Goal: Task Accomplishment & Management: Use online tool/utility

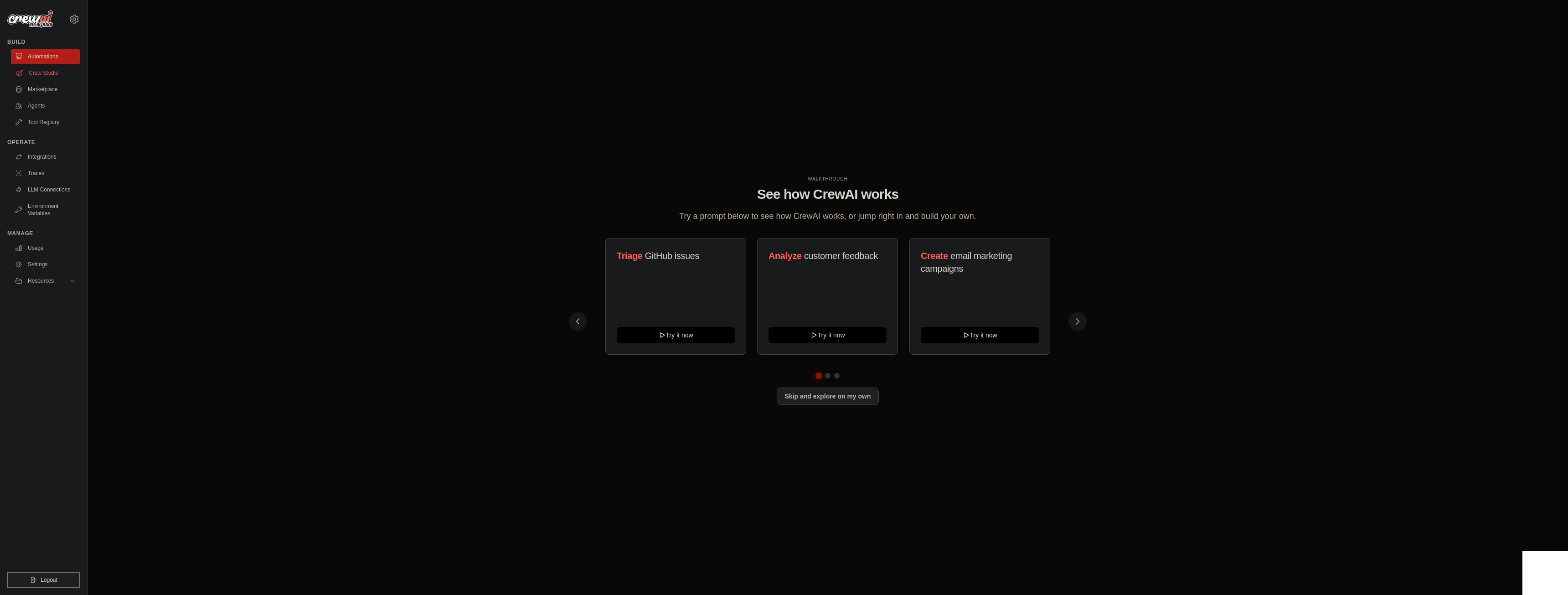
click at [52, 74] on link "Crew Studio" at bounding box center [46, 73] width 69 height 15
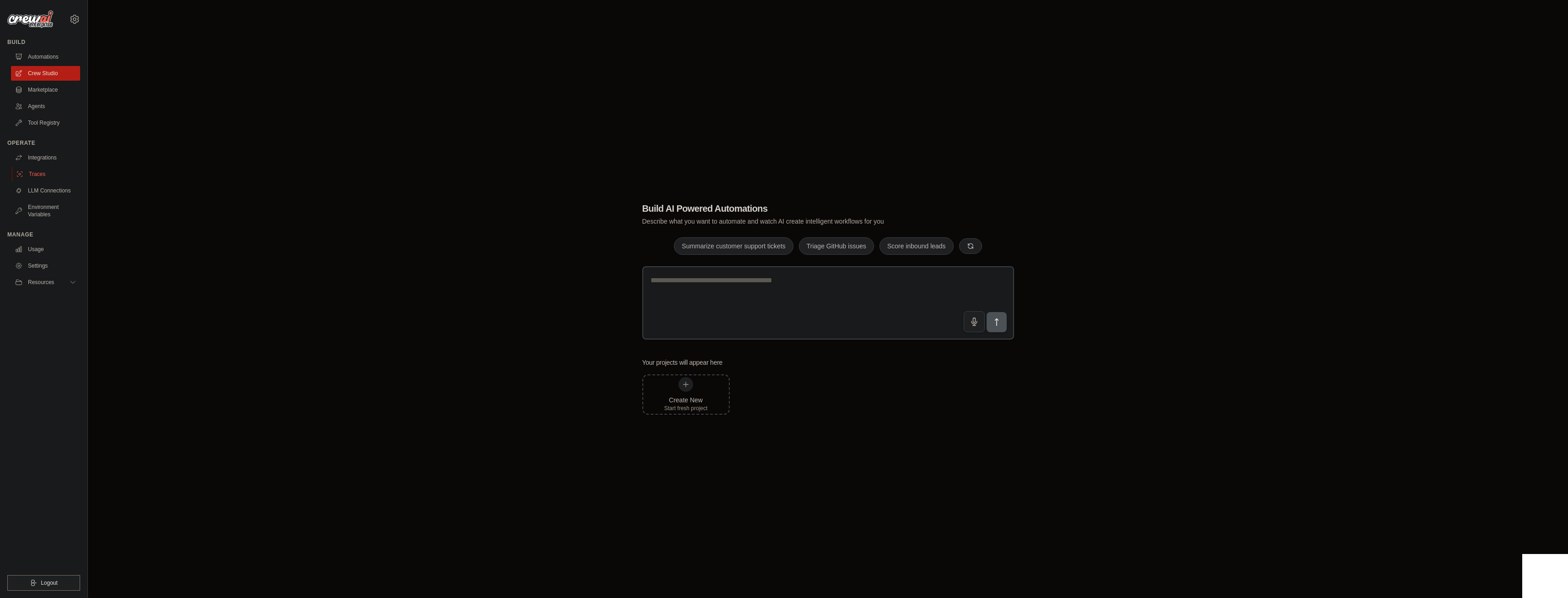
click at [41, 173] on link "Traces" at bounding box center [46, 173] width 69 height 15
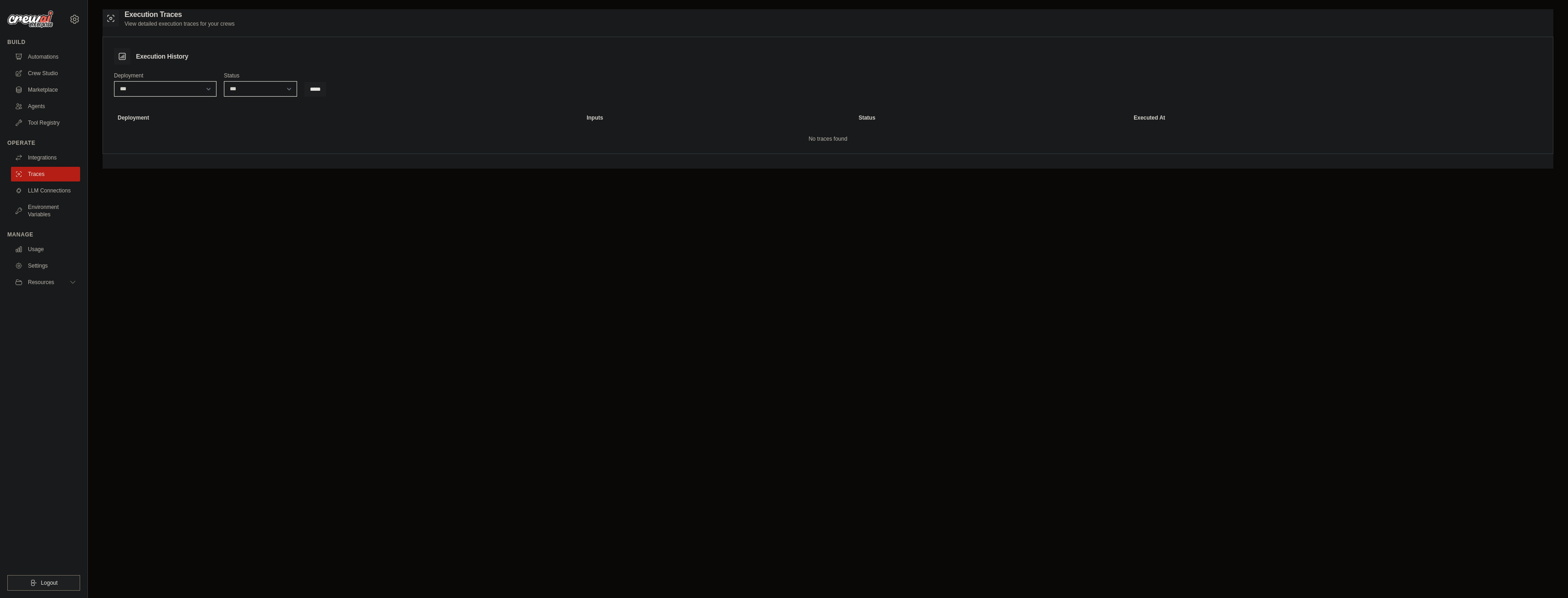
click at [41, 173] on link "Traces" at bounding box center [45, 173] width 69 height 15
click at [47, 152] on link "Integrations" at bounding box center [46, 157] width 69 height 15
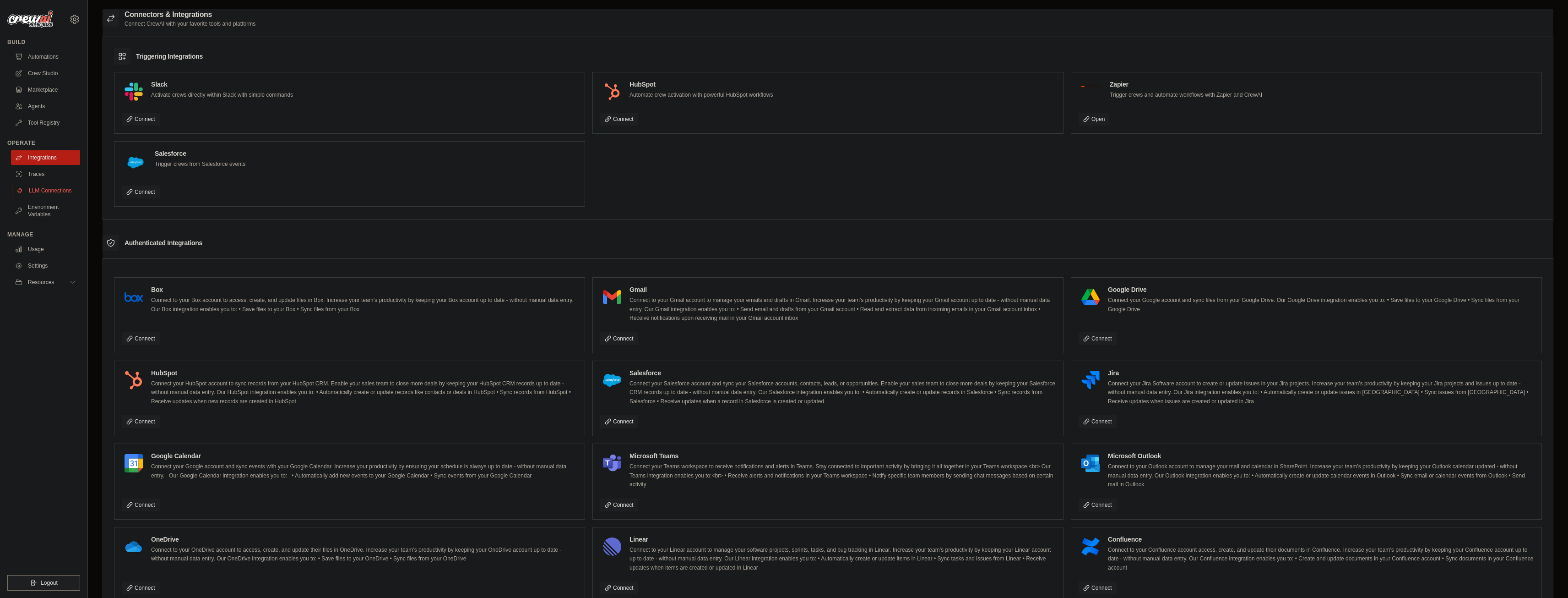
click at [52, 186] on link "LLM Connections" at bounding box center [46, 191] width 69 height 15
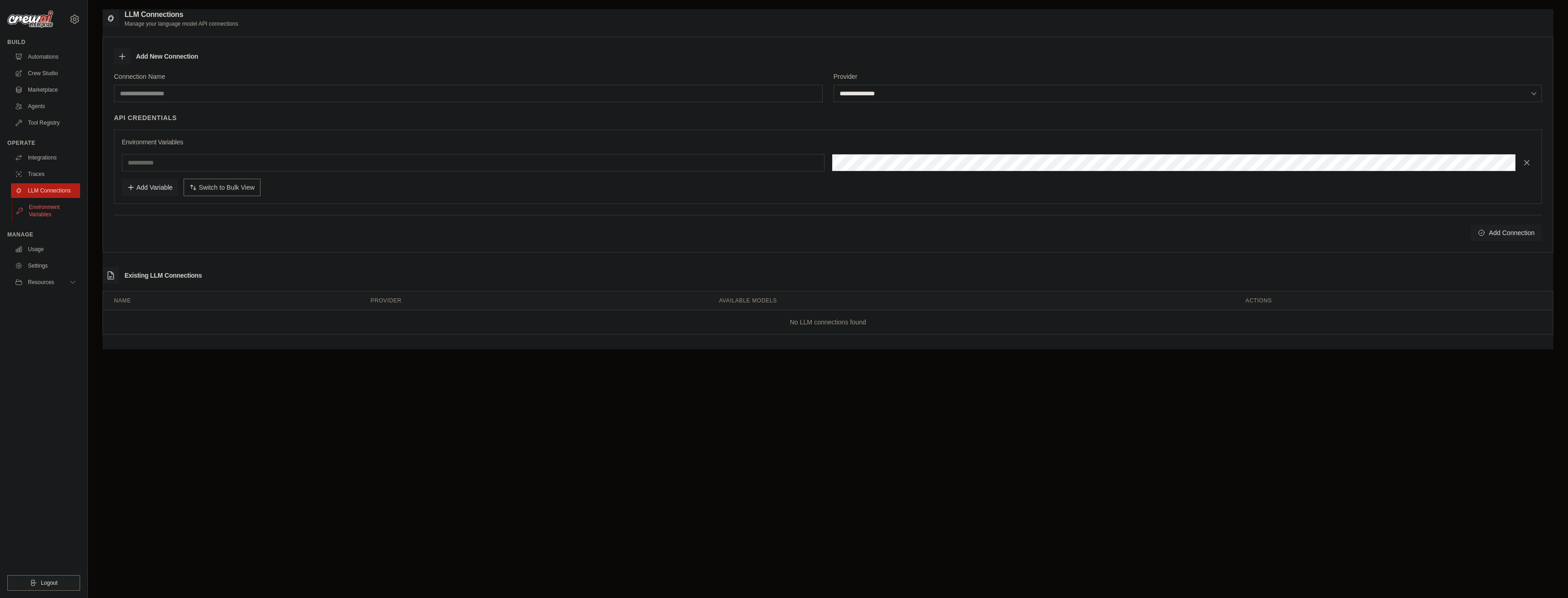
click at [51, 211] on link "Environment Variables" at bounding box center [46, 211] width 69 height 22
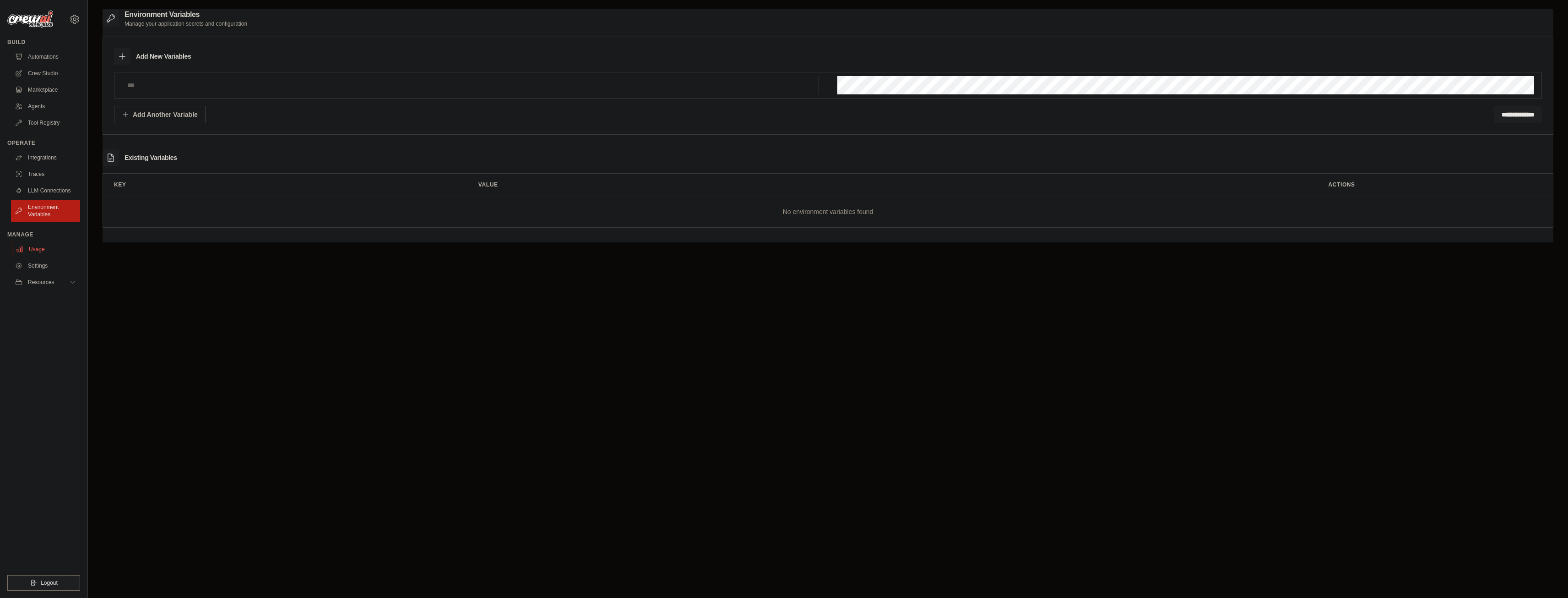
click at [45, 251] on link "Usage" at bounding box center [46, 249] width 69 height 15
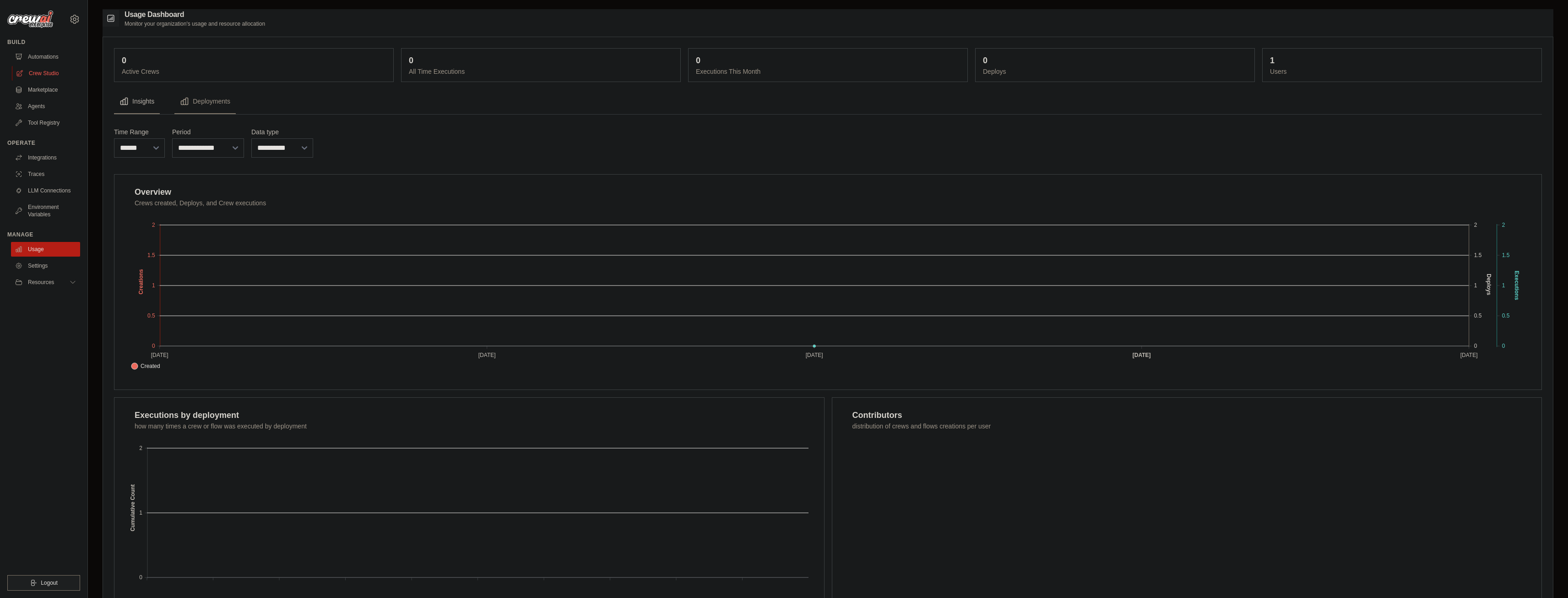
click at [51, 71] on link "Crew Studio" at bounding box center [46, 73] width 69 height 15
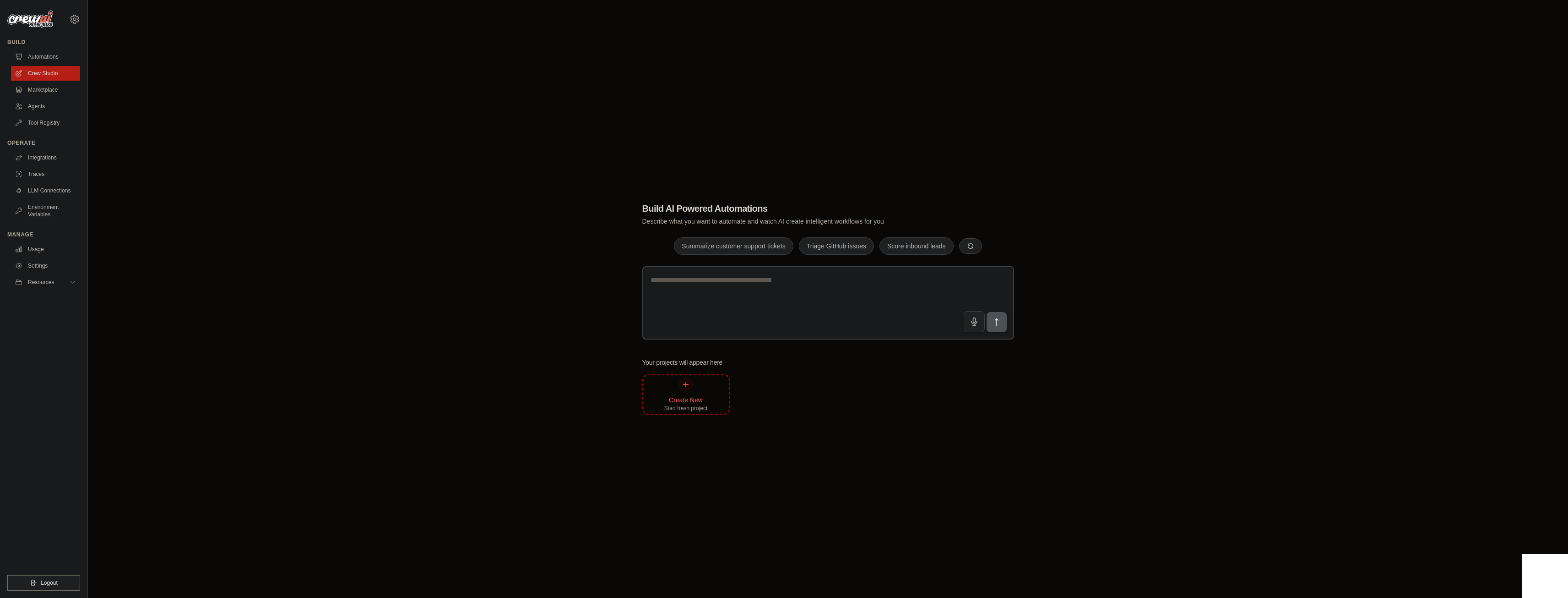
click at [700, 389] on div "Create New Start fresh project" at bounding box center [686, 394] width 44 height 35
click at [73, 19] on icon at bounding box center [75, 19] width 3 height 3
click at [122, 125] on div "Build AI Powered Automations Describe what you want to automate and watch AI cr…" at bounding box center [828, 308] width 1451 height 598
click at [55, 51] on link "Automations" at bounding box center [46, 57] width 69 height 15
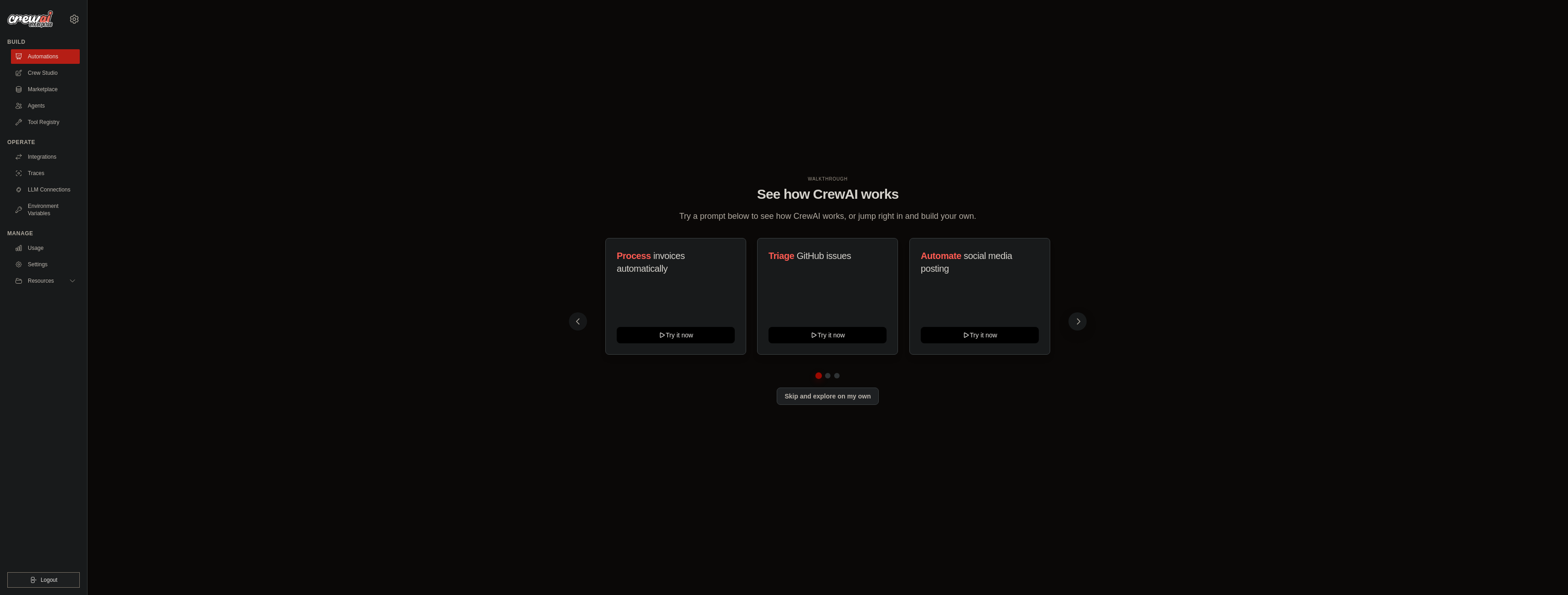
click at [1074, 320] on button at bounding box center [1078, 322] width 19 height 19
click at [40, 124] on link "Tool Registry" at bounding box center [46, 121] width 69 height 15
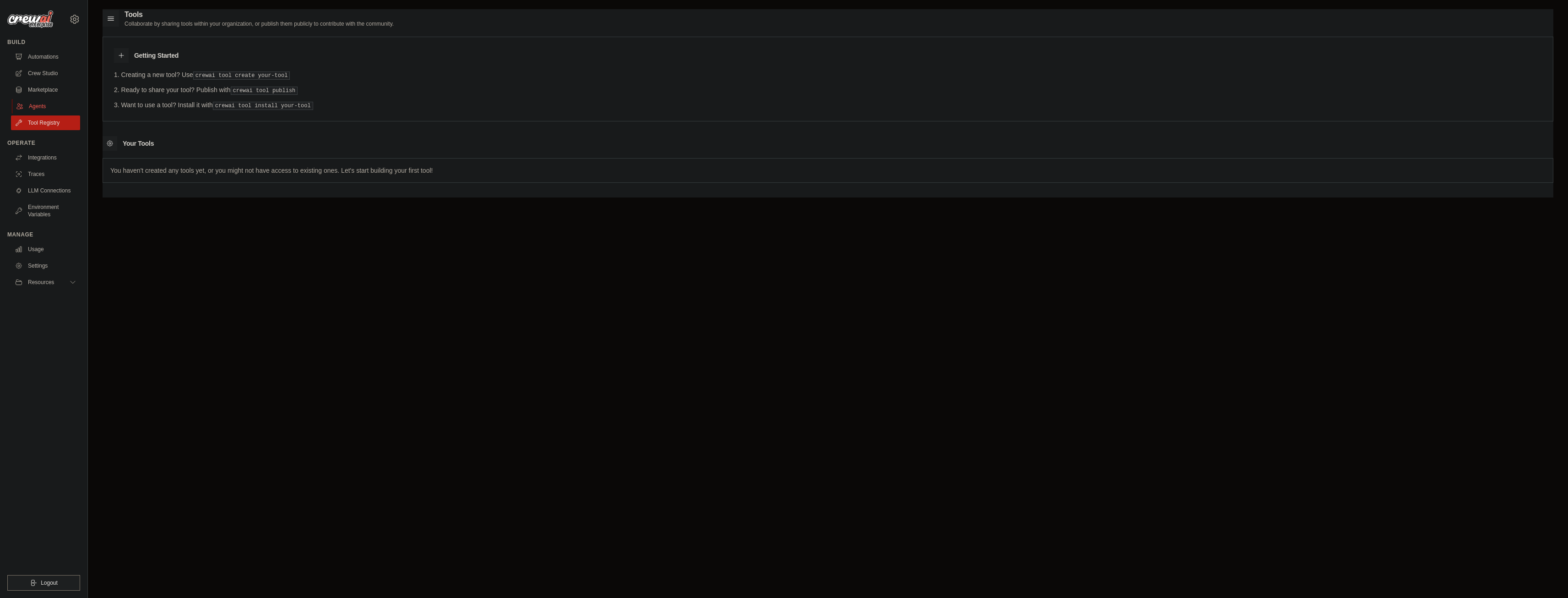
click at [44, 107] on link "Agents" at bounding box center [46, 106] width 69 height 15
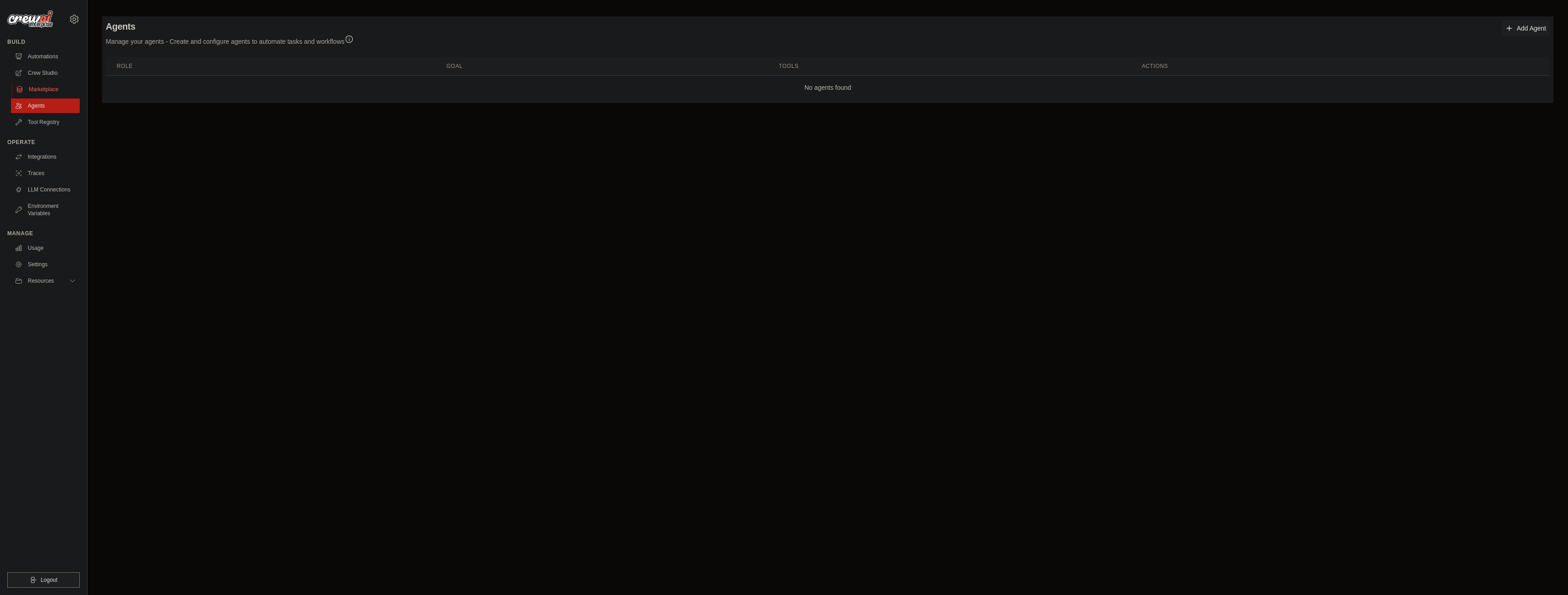
click at [47, 83] on link "Marketplace" at bounding box center [46, 89] width 69 height 15
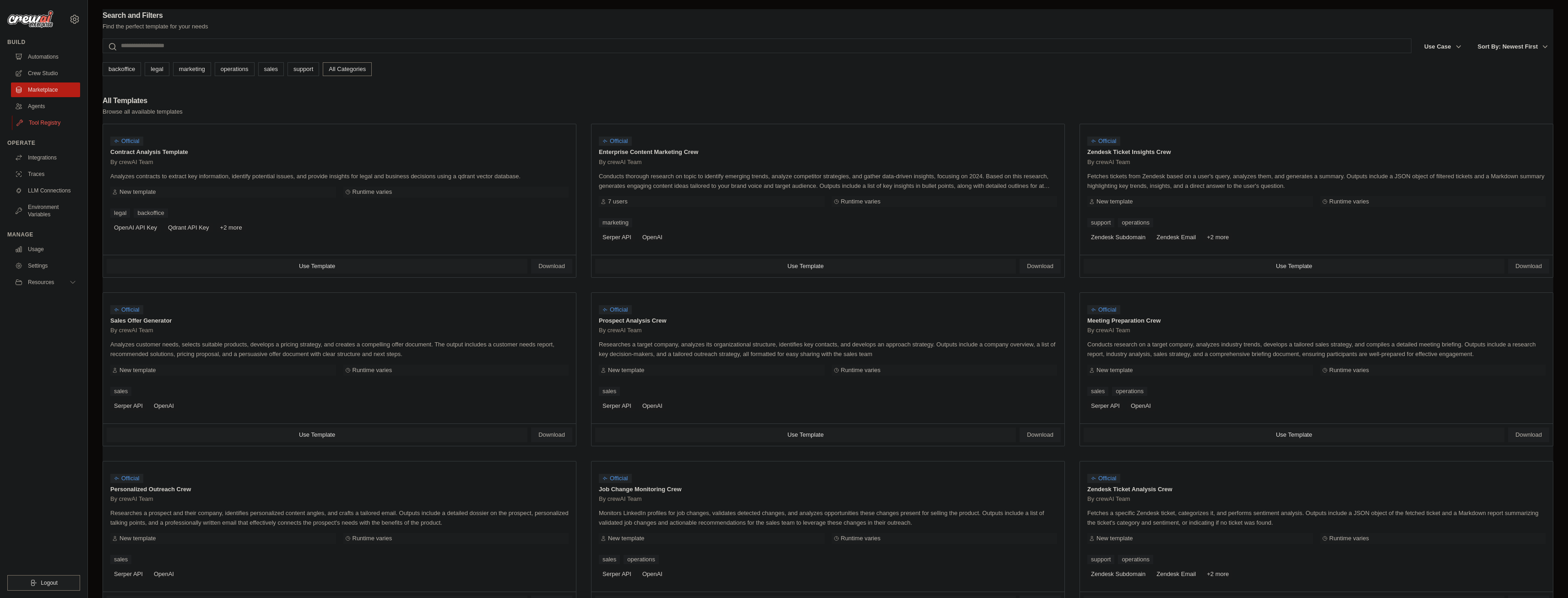
click at [34, 121] on link "Tool Registry" at bounding box center [46, 122] width 69 height 15
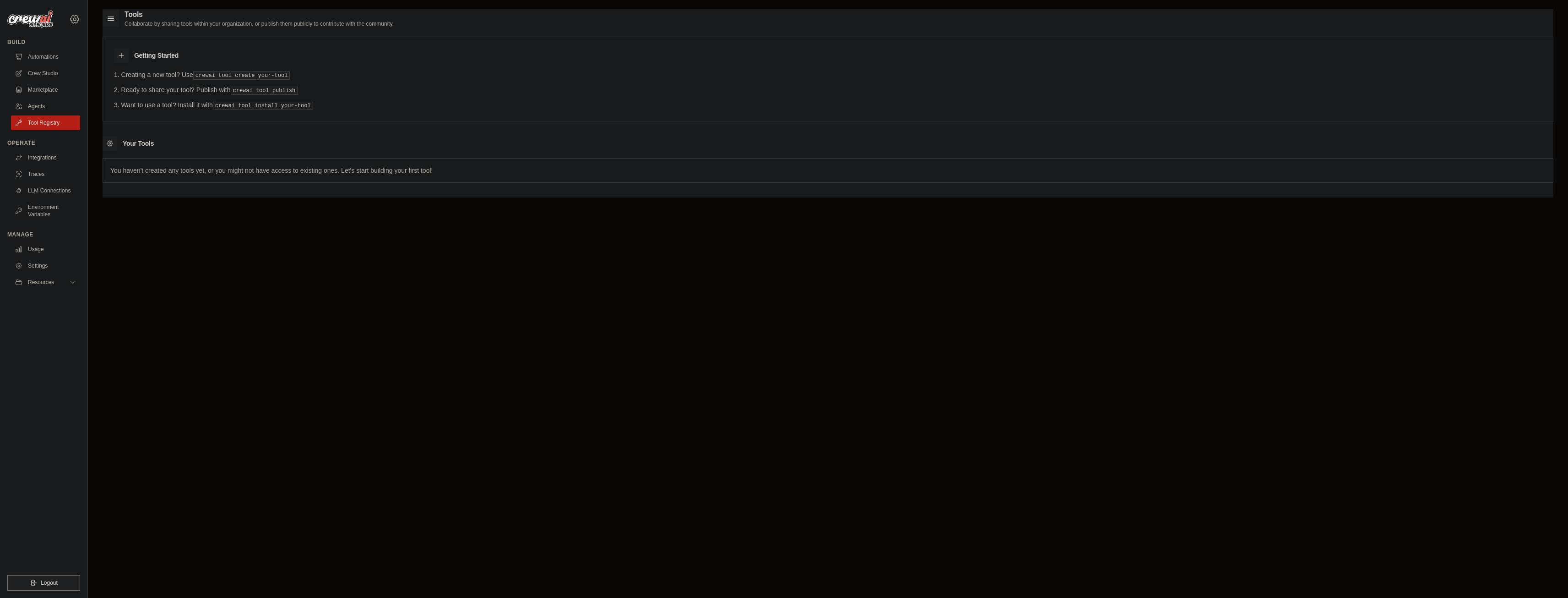
click at [78, 17] on icon at bounding box center [75, 19] width 11 height 11
click at [50, 61] on link "Automations" at bounding box center [46, 57] width 69 height 15
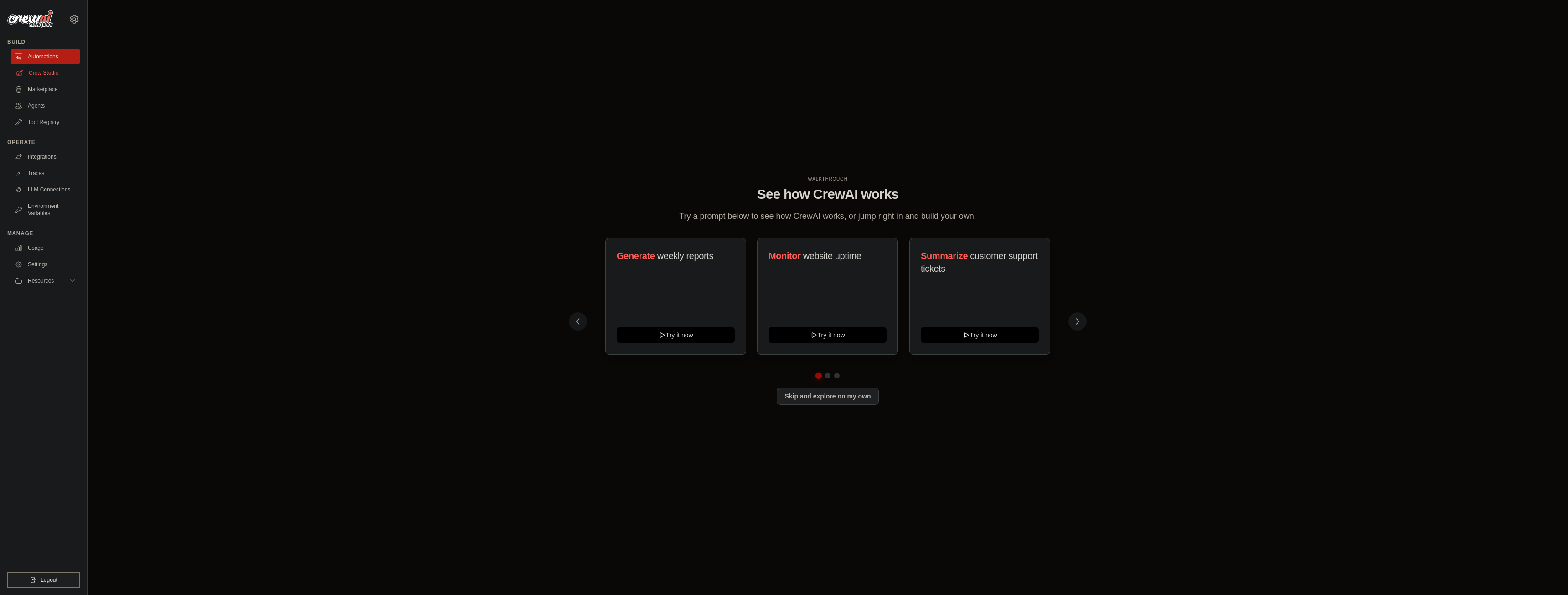
click at [49, 73] on link "Crew Studio" at bounding box center [46, 73] width 69 height 15
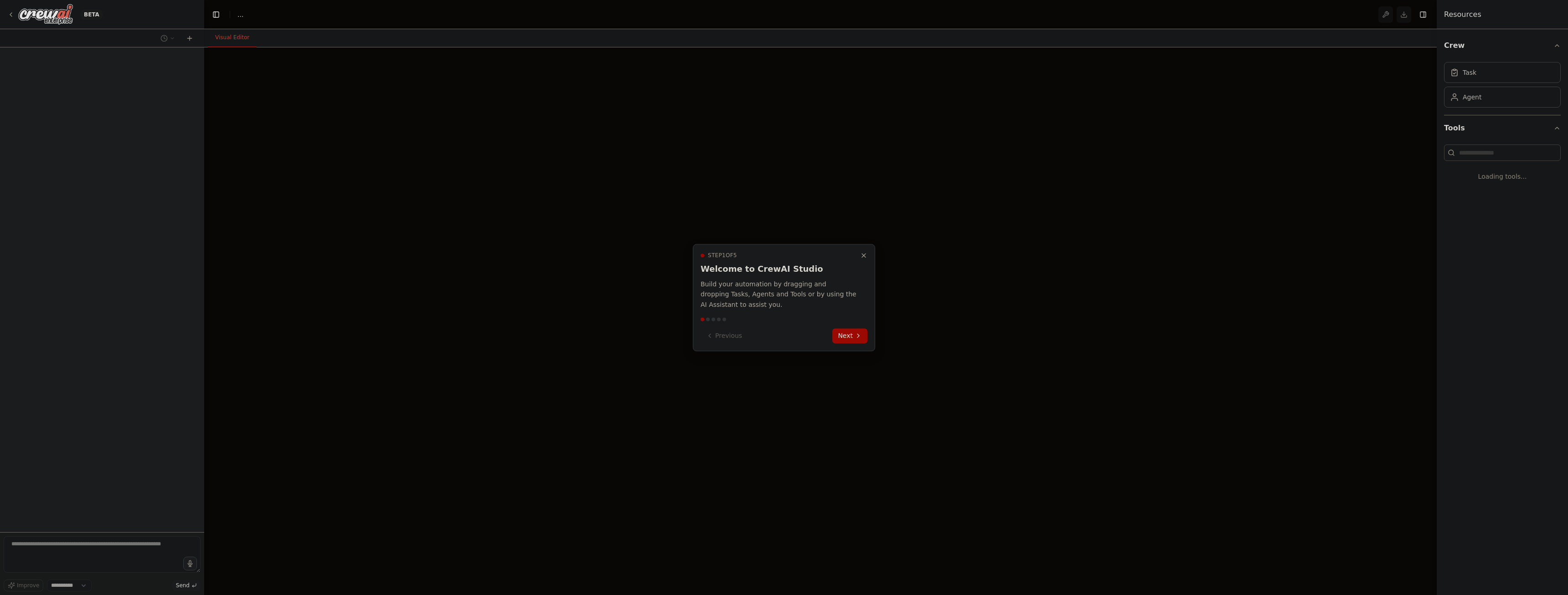
select select "****"
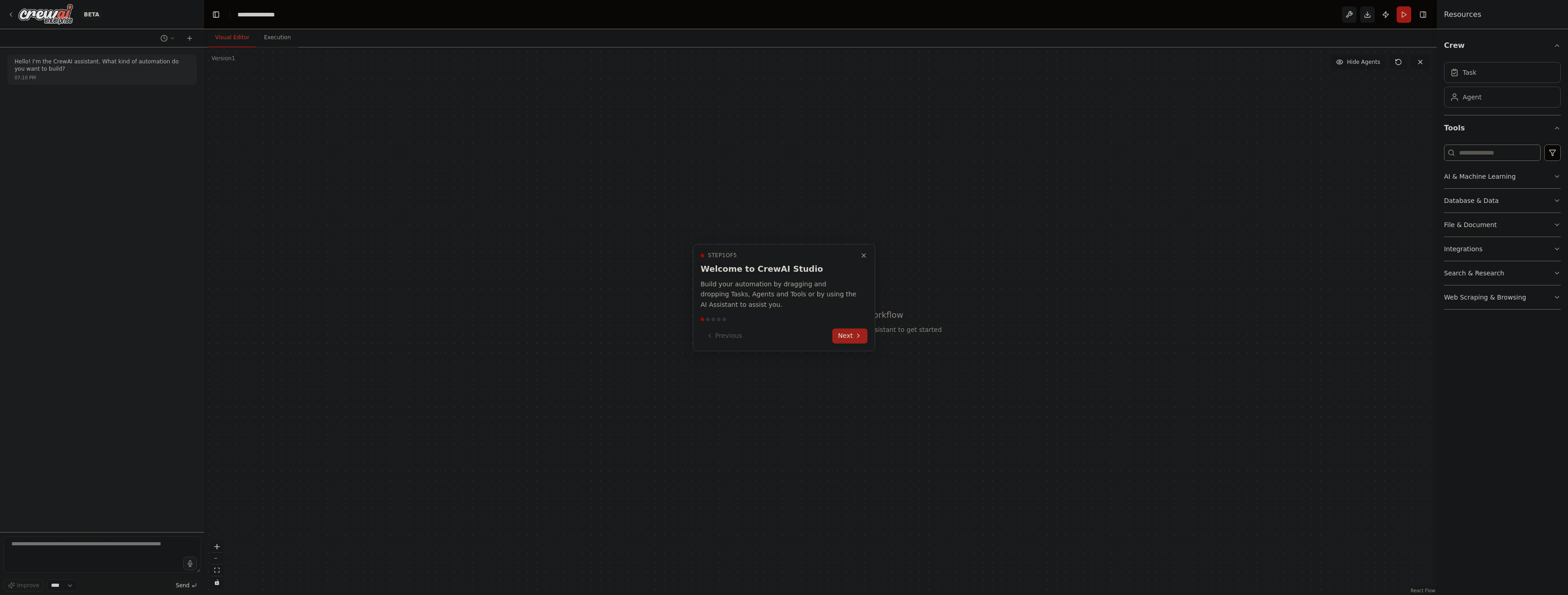
click at [845, 333] on button "Next" at bounding box center [849, 335] width 35 height 15
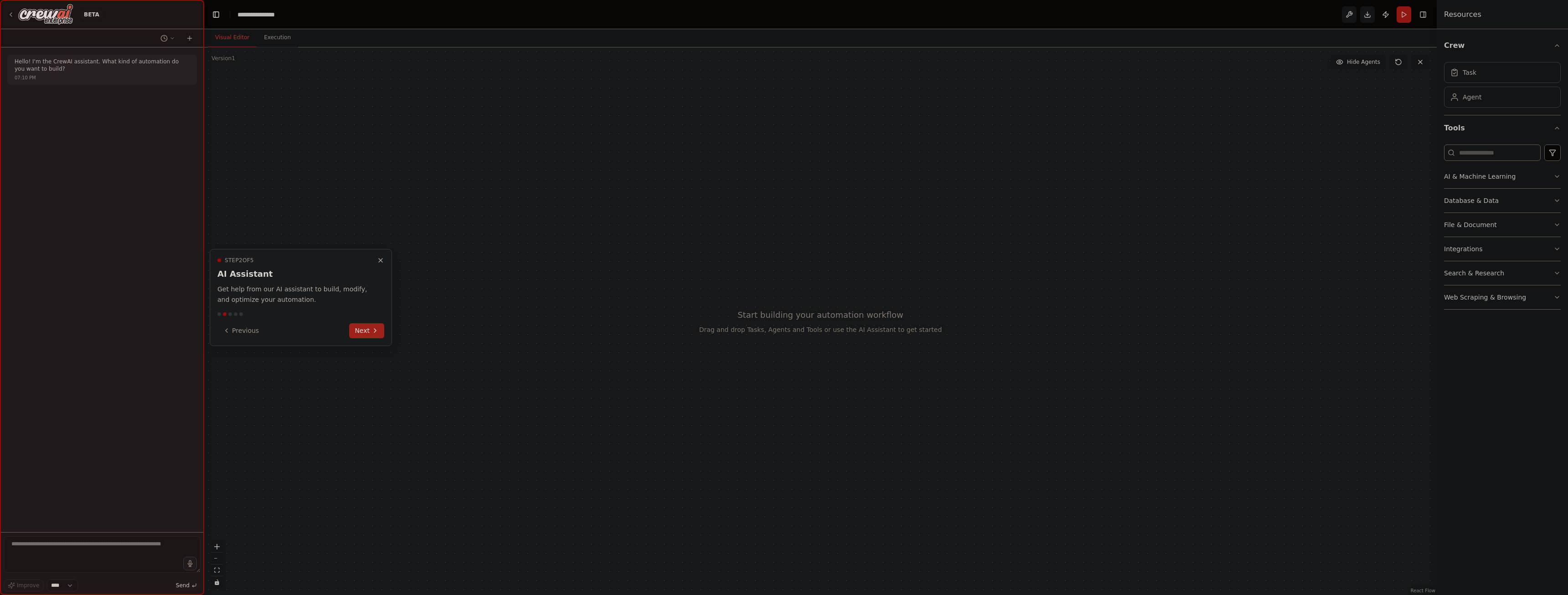
click at [366, 333] on button "Next" at bounding box center [366, 330] width 35 height 15
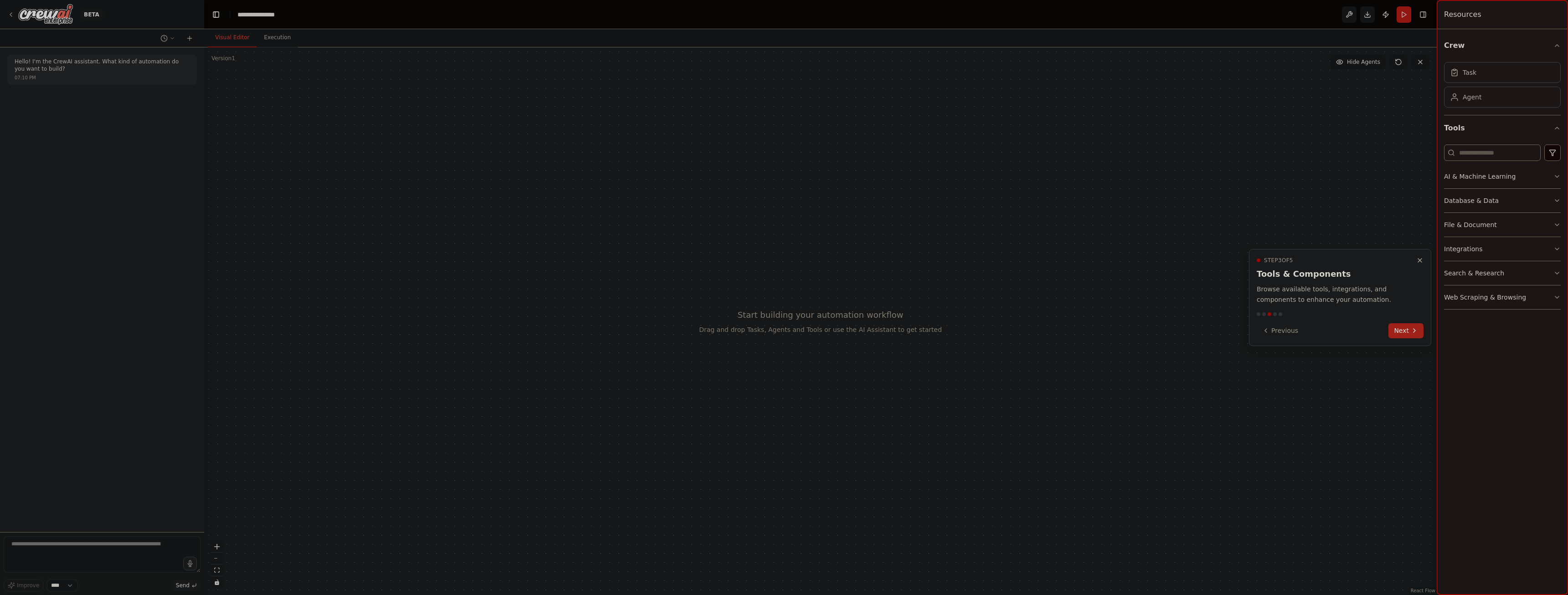
click at [1399, 330] on button "Next" at bounding box center [1406, 330] width 35 height 15
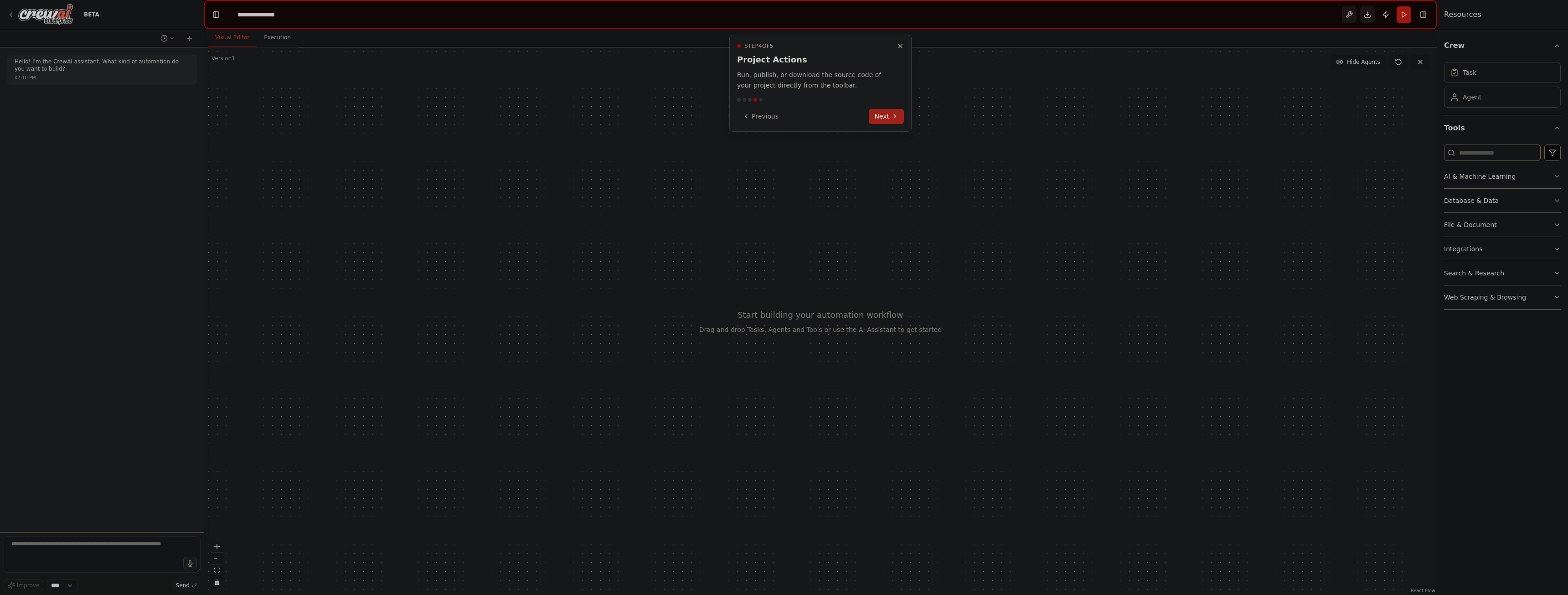
click at [877, 116] on button "Next" at bounding box center [886, 116] width 35 height 15
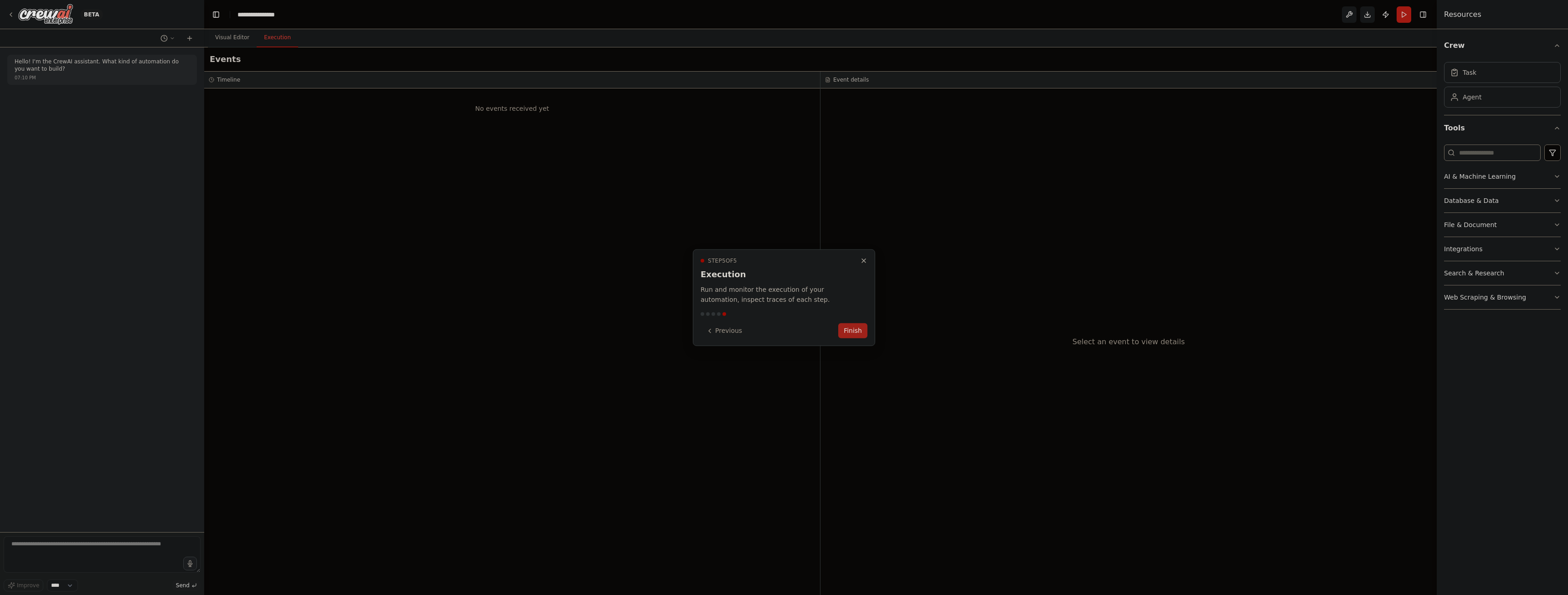
click at [846, 332] on button "Finish" at bounding box center [853, 330] width 29 height 15
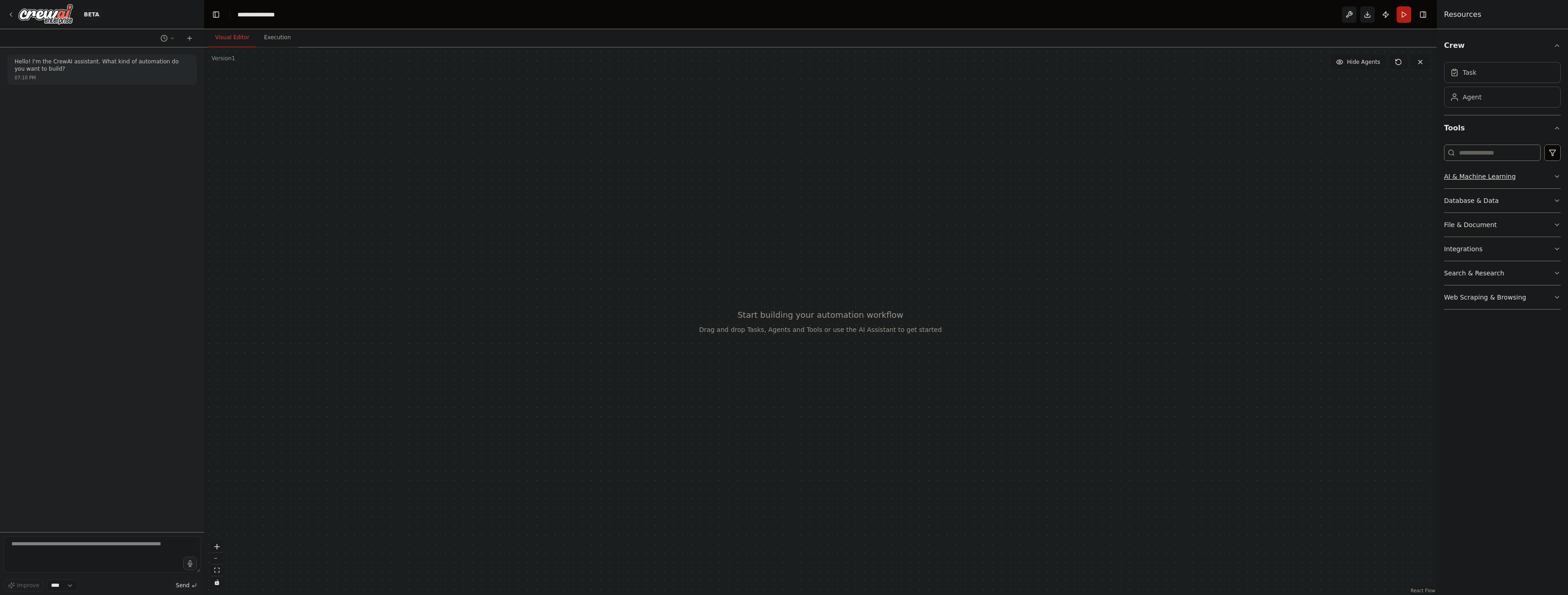
click at [1530, 178] on button "AI & Machine Learning" at bounding box center [1502, 176] width 117 height 24
click at [493, 207] on span "gpt-4o-mini" at bounding box center [484, 204] width 32 height 7
click at [490, 207] on span "gpt-4o-mini" at bounding box center [484, 204] width 32 height 7
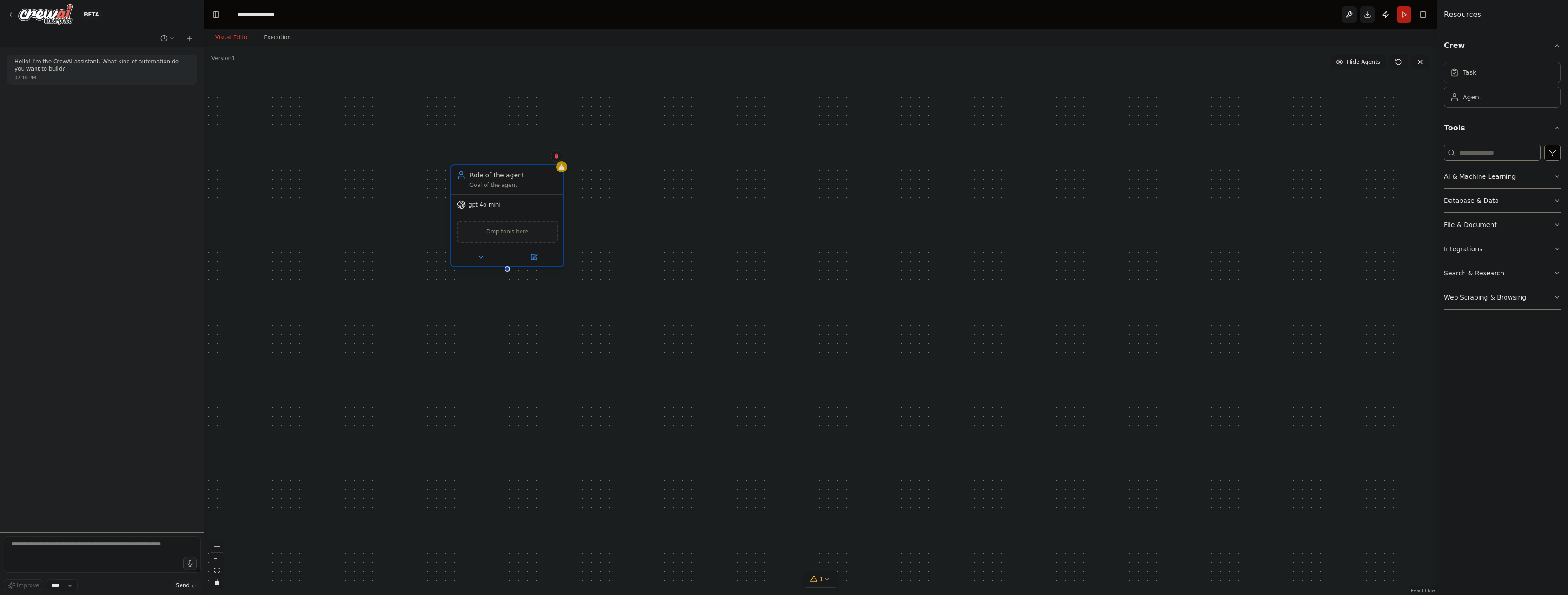
click at [510, 231] on span "Drop tools here" at bounding box center [507, 231] width 43 height 9
click at [502, 239] on div "Drop tools here" at bounding box center [507, 231] width 101 height 22
click at [491, 208] on span "gpt-4o-mini" at bounding box center [484, 204] width 32 height 7
click at [532, 258] on icon at bounding box center [534, 257] width 5 height 5
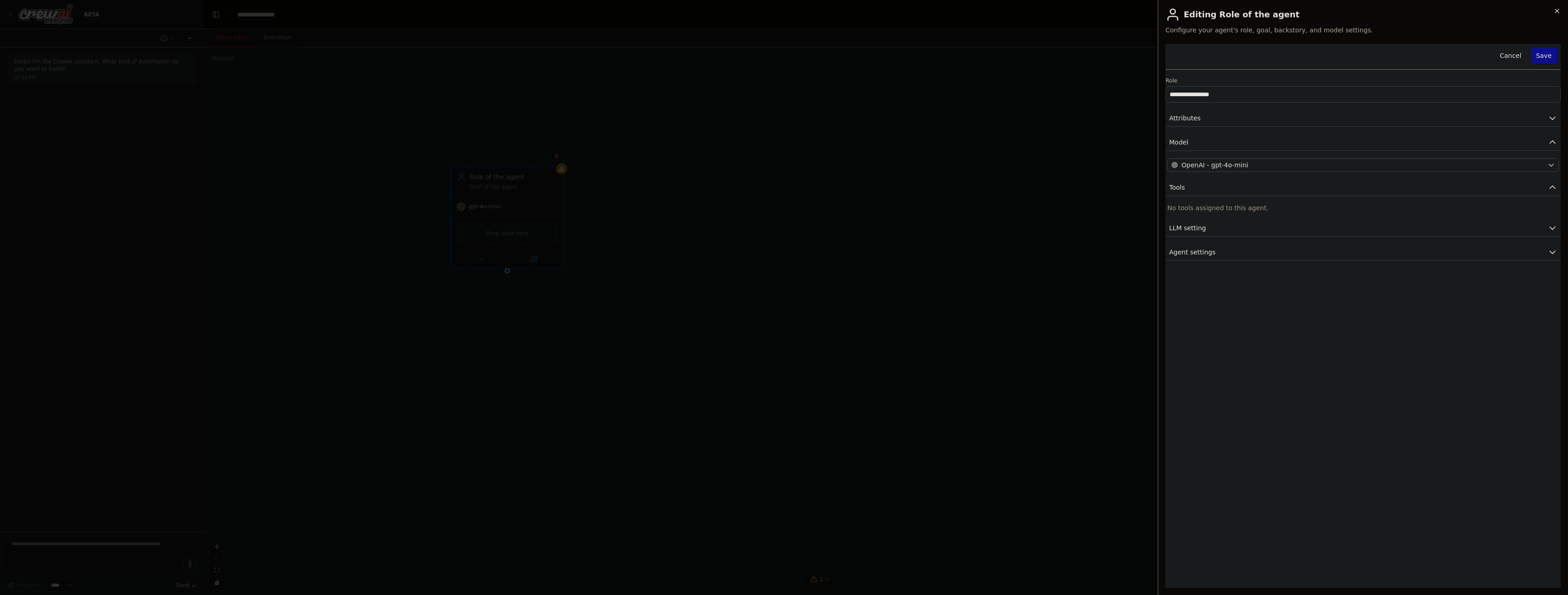
click at [1554, 12] on icon "button" at bounding box center [1556, 10] width 7 height 7
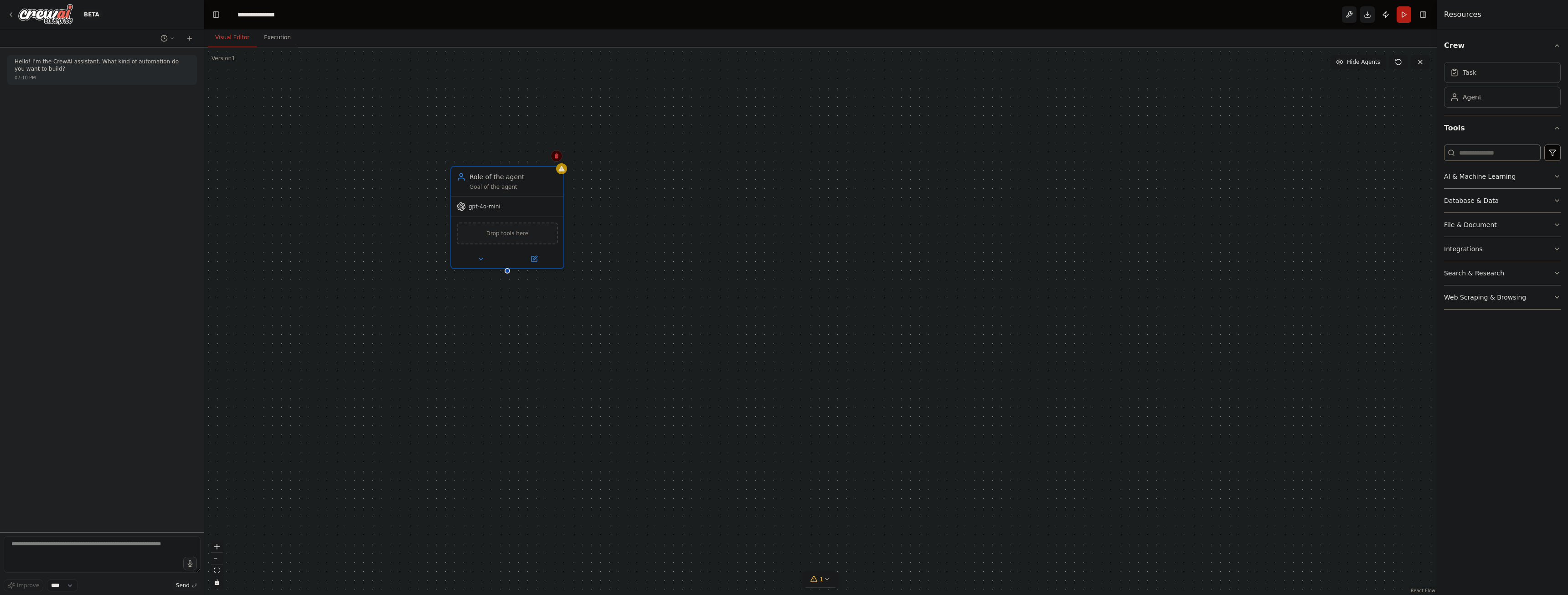
click at [556, 155] on icon at bounding box center [556, 156] width 4 height 5
click at [555, 156] on icon at bounding box center [556, 156] width 4 height 5
click at [535, 156] on button "Confirm" at bounding box center [531, 156] width 32 height 11
click at [12, 15] on icon at bounding box center [10, 14] width 7 height 7
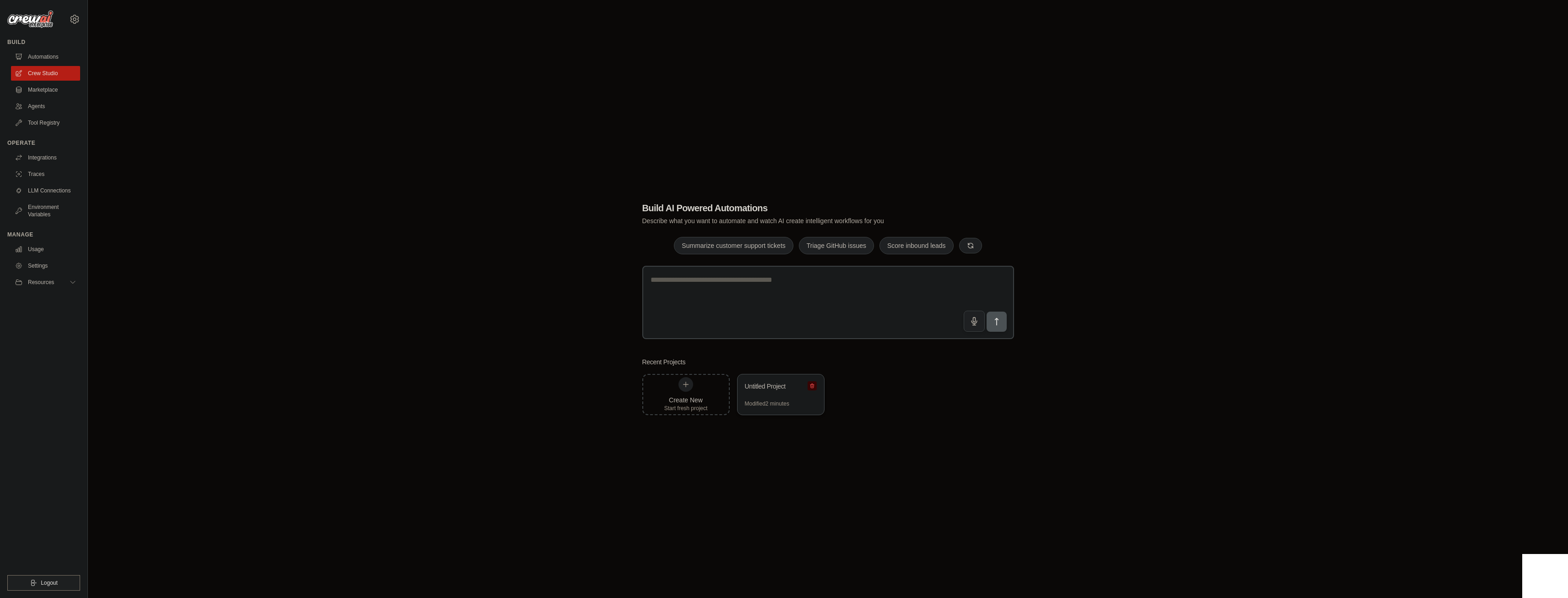
click at [812, 385] on icon at bounding box center [812, 386] width 5 height 5
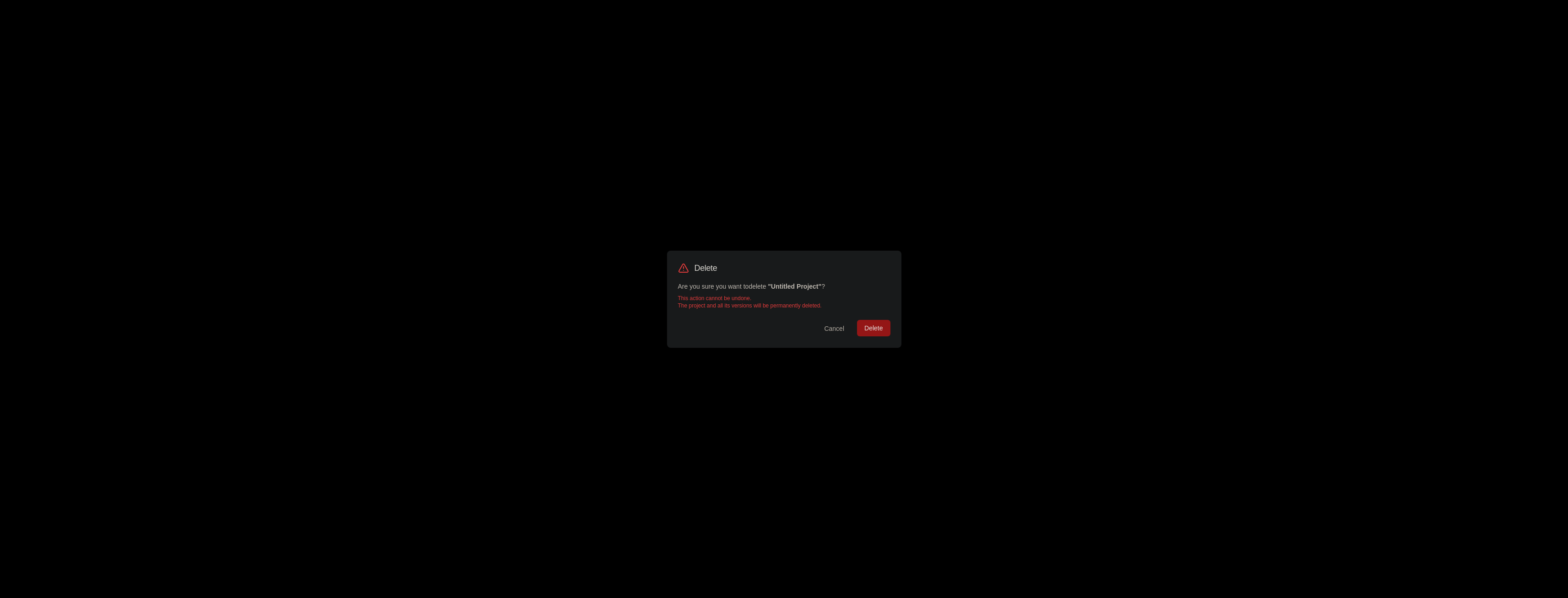
click at [869, 327] on button "Delete" at bounding box center [873, 327] width 33 height 16
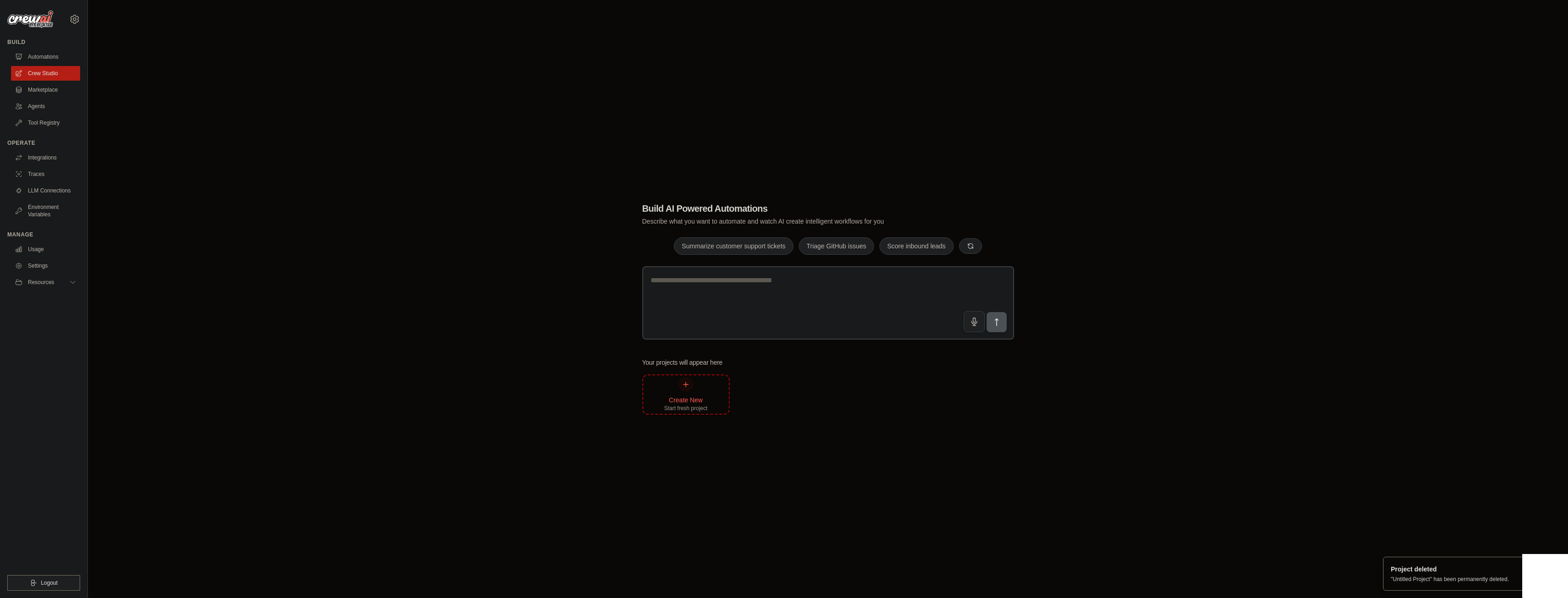
click at [683, 379] on div at bounding box center [685, 384] width 15 height 15
click at [772, 296] on textarea at bounding box center [828, 302] width 371 height 73
click at [43, 176] on link "Traces" at bounding box center [46, 173] width 69 height 15
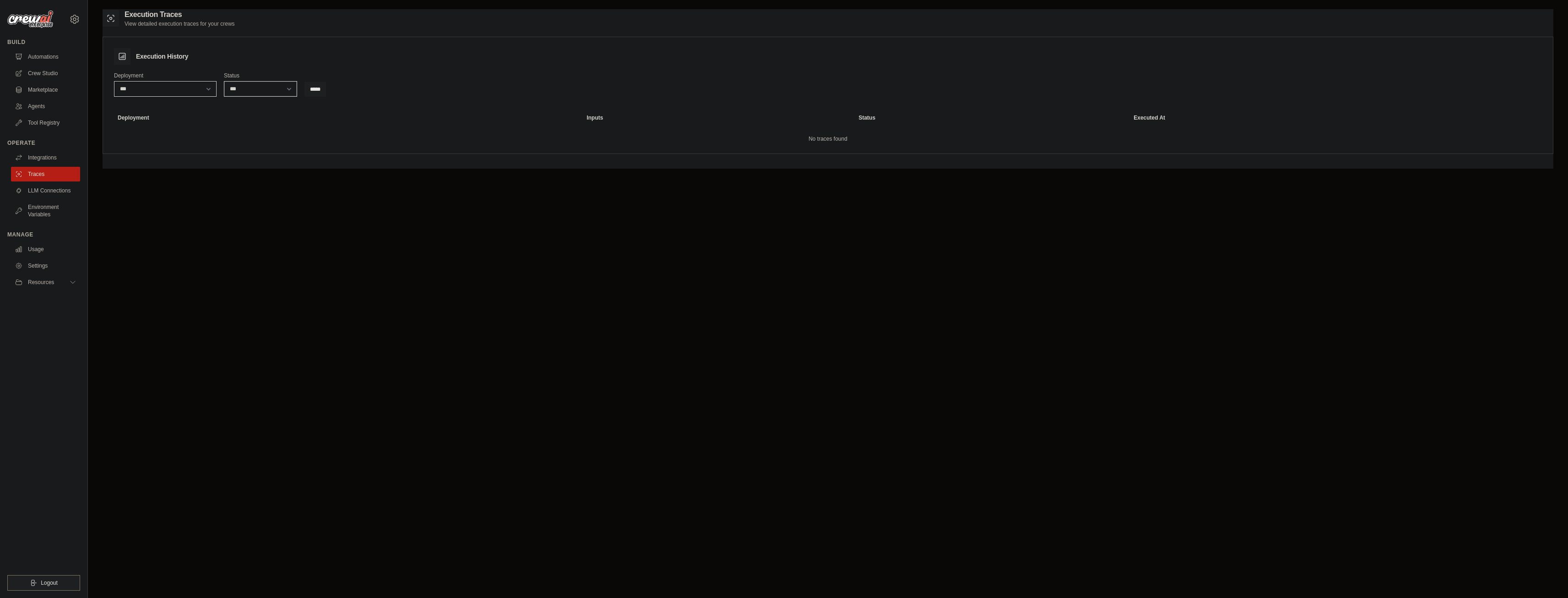
click at [173, 92] on select "***" at bounding box center [166, 89] width 103 height 16
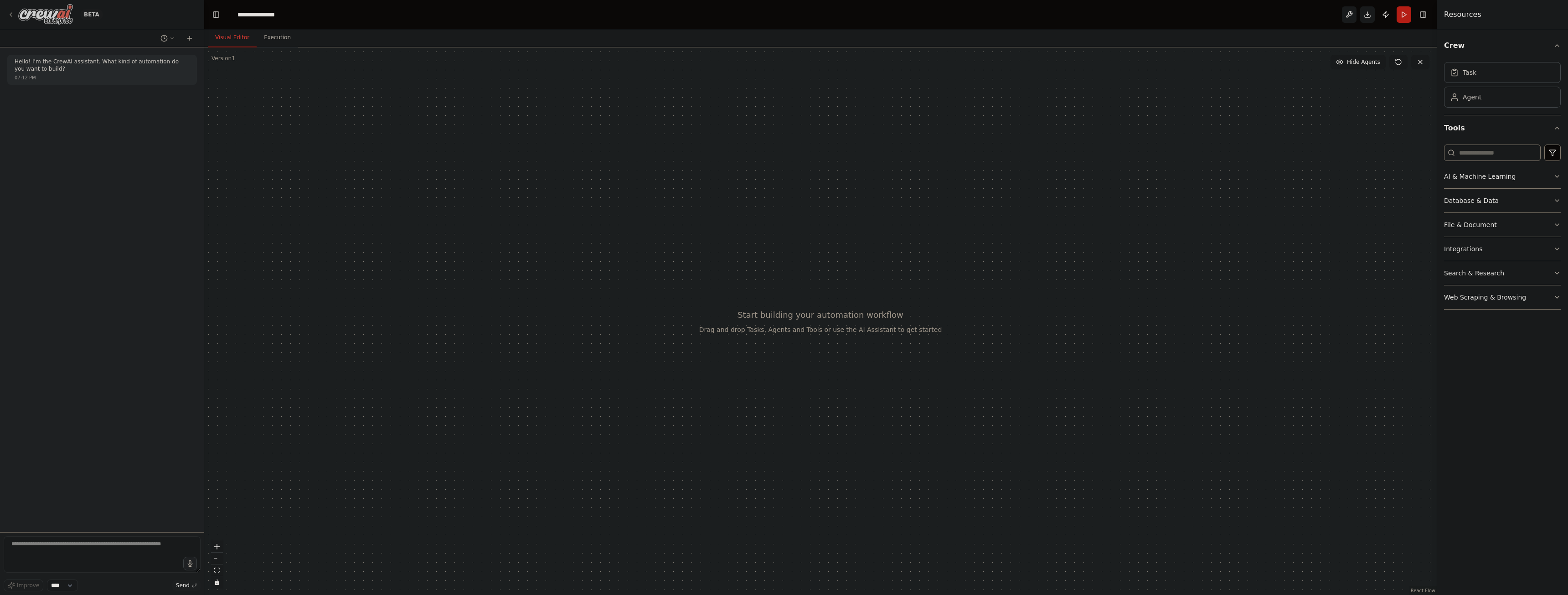
click at [11, 15] on icon at bounding box center [10, 14] width 7 height 7
